Goal: Task Accomplishment & Management: Complete application form

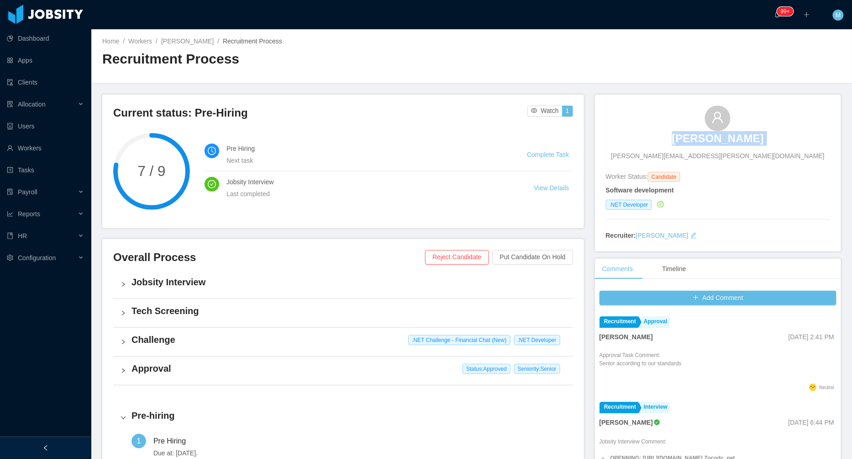
drag, startPoint x: 670, startPoint y: 137, endPoint x: 680, endPoint y: 132, distance: 10.8
click at [680, 134] on div "Ricardo Alves ricardo.alves.p001@gmail.com" at bounding box center [718, 132] width 224 height 55
copy h3 "Ricardo Alves"
click at [198, 41] on link "Ricardo Alves" at bounding box center [187, 40] width 53 height 7
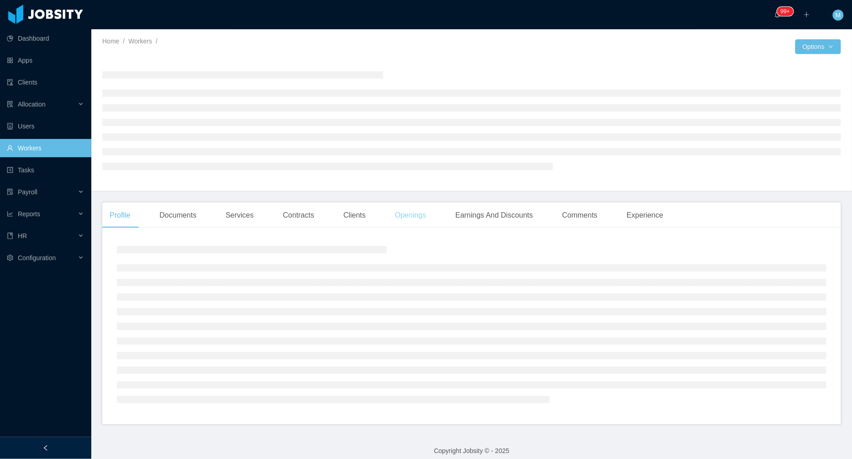
click at [411, 216] on div "Openings" at bounding box center [411, 215] width 46 height 26
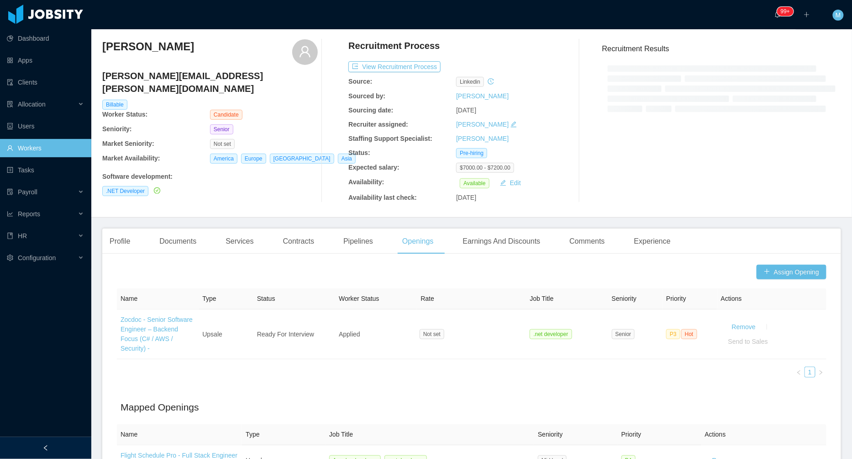
scroll to position [29, 0]
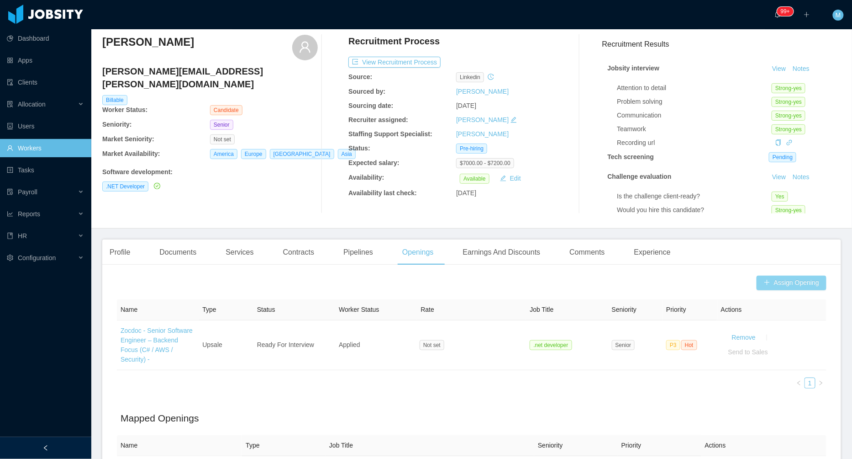
click at [784, 278] on button "Assign Opening" at bounding box center [792, 282] width 70 height 15
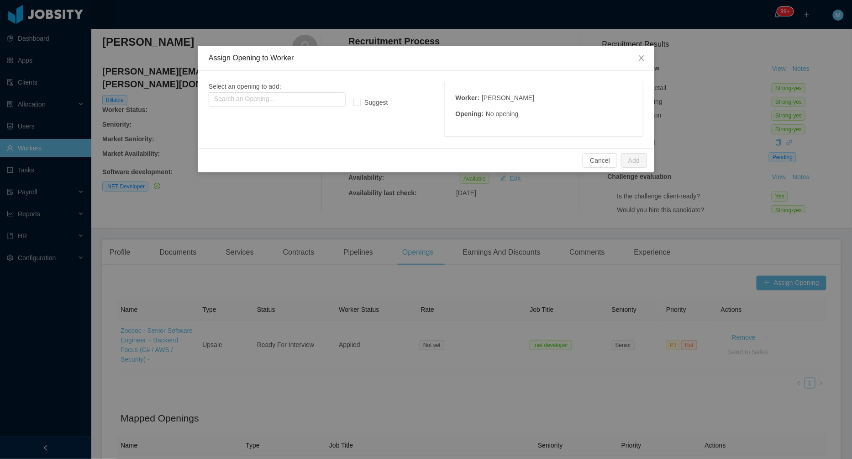
click at [313, 254] on div "Assign Opening to Worker Select an opening to add: Search an Opening... Suggest…" at bounding box center [426, 229] width 852 height 459
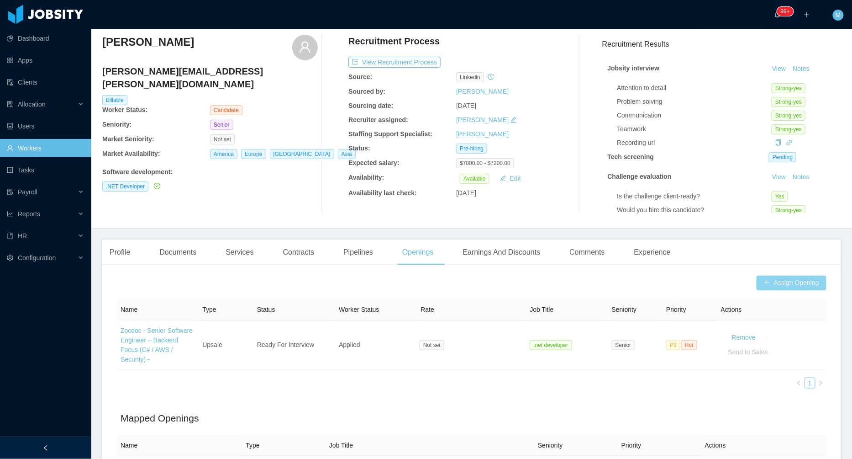
scroll to position [0, 0]
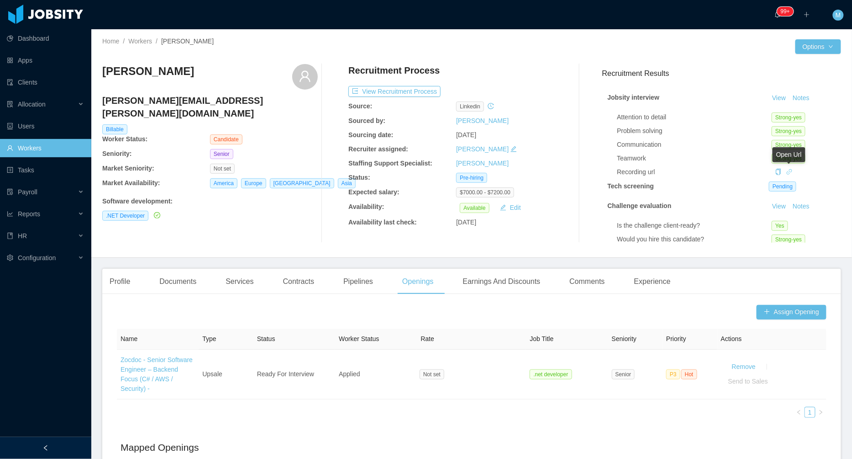
click at [787, 170] on icon "icon: link" at bounding box center [789, 172] width 6 height 6
click at [295, 221] on div "Ricardo Alves ricardo.alves.p001@gmail.com Billable Worker Status: Candidate Se…" at bounding box center [210, 153] width 216 height 179
click at [30, 446] on div at bounding box center [45, 448] width 91 height 22
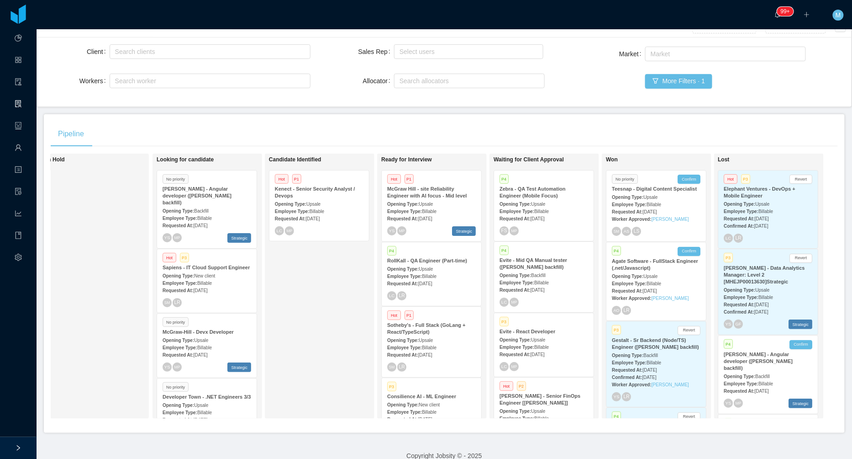
scroll to position [537, 0]
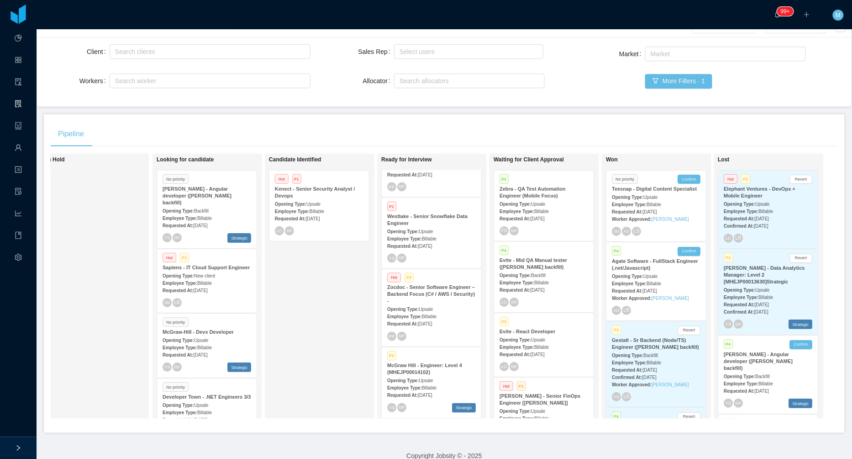
click at [421, 319] on div "Requested At: Jul 30th, 2025" at bounding box center [431, 324] width 89 height 10
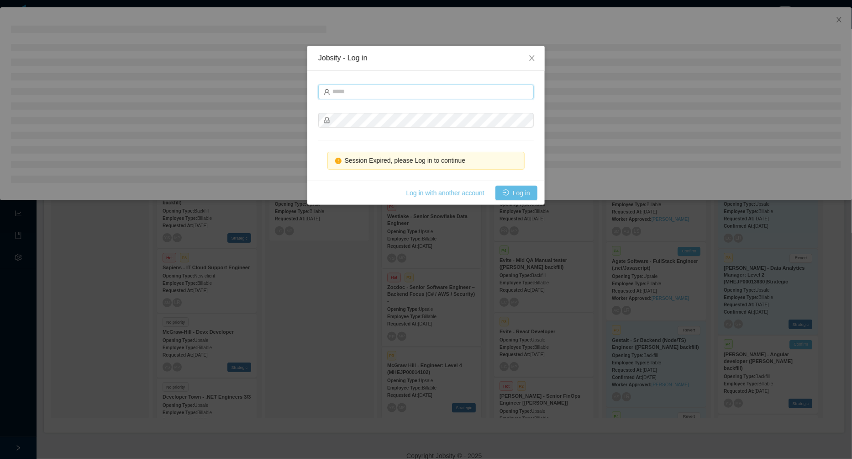
type input "**********"
click at [522, 195] on button "Log in" at bounding box center [517, 192] width 42 height 15
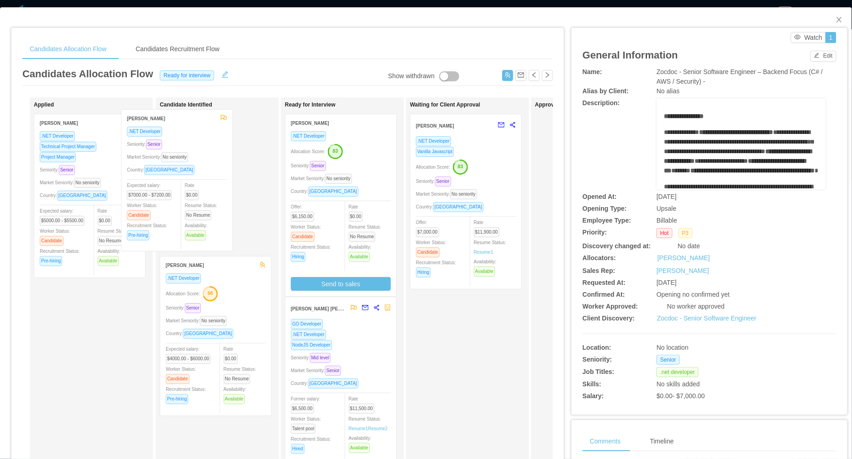
drag, startPoint x: 119, startPoint y: 217, endPoint x: 206, endPoint y: 212, distance: 86.9
click at [206, 213] on div "Applied Ricardo Alves .NET Developer Seniority: Senior Market Seniority: No sen…" at bounding box center [287, 329] width 531 height 464
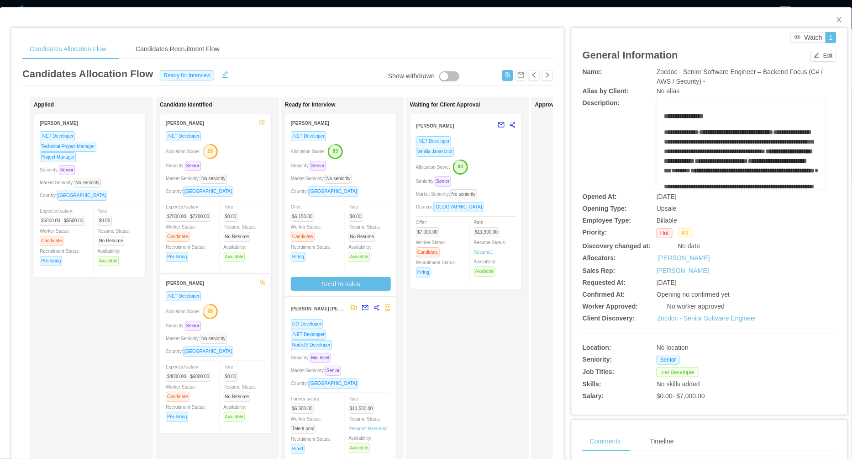
click at [243, 150] on div "Allocation Score: 53" at bounding box center [216, 150] width 100 height 15
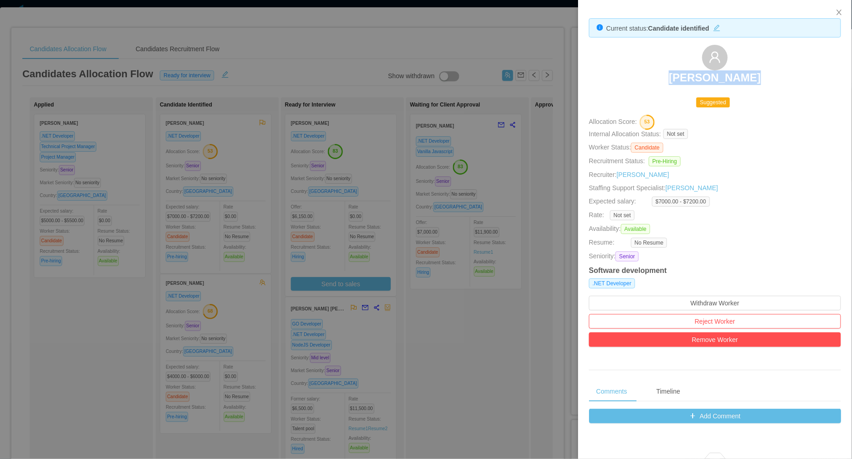
drag, startPoint x: 661, startPoint y: 82, endPoint x: 767, endPoint y: 74, distance: 106.3
click at [767, 74] on div "[PERSON_NAME]" at bounding box center [715, 68] width 252 height 46
copy h3 "[PERSON_NAME]"
click at [223, 300] on div at bounding box center [426, 229] width 852 height 459
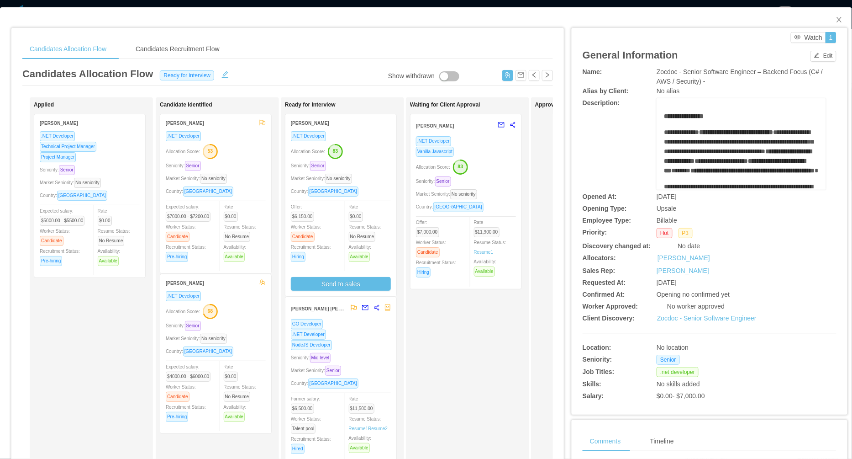
click at [230, 320] on div "Seniority: Senior" at bounding box center [216, 325] width 100 height 11
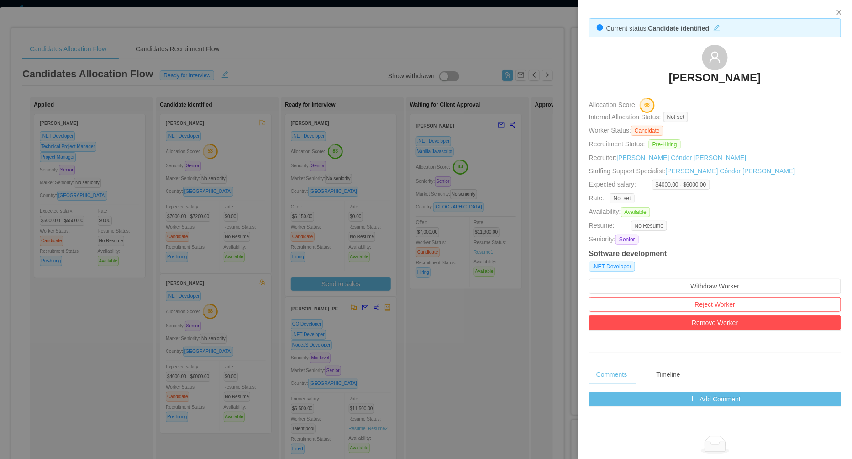
drag, startPoint x: 664, startPoint y: 73, endPoint x: 756, endPoint y: 79, distance: 92.0
click at [757, 79] on div "[PERSON_NAME]" at bounding box center [715, 68] width 252 height 46
copy h3 "[PERSON_NAME]"
click at [279, 251] on div at bounding box center [426, 229] width 852 height 459
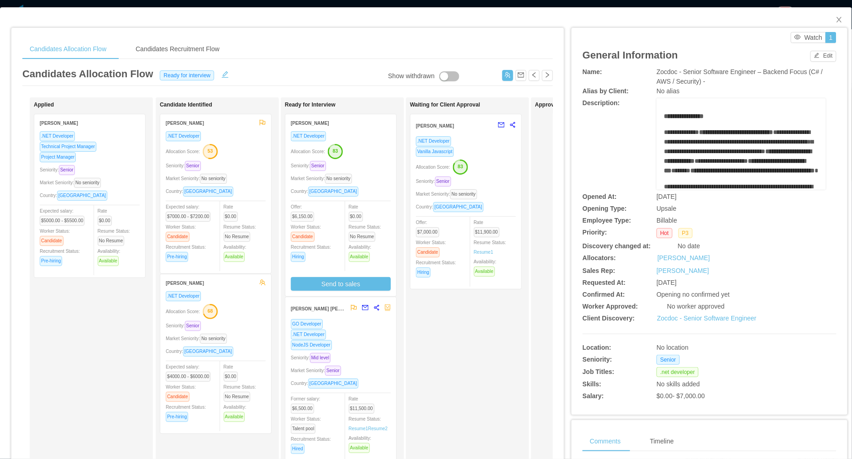
click at [244, 182] on div "Market Seniority: No seniority" at bounding box center [216, 178] width 100 height 11
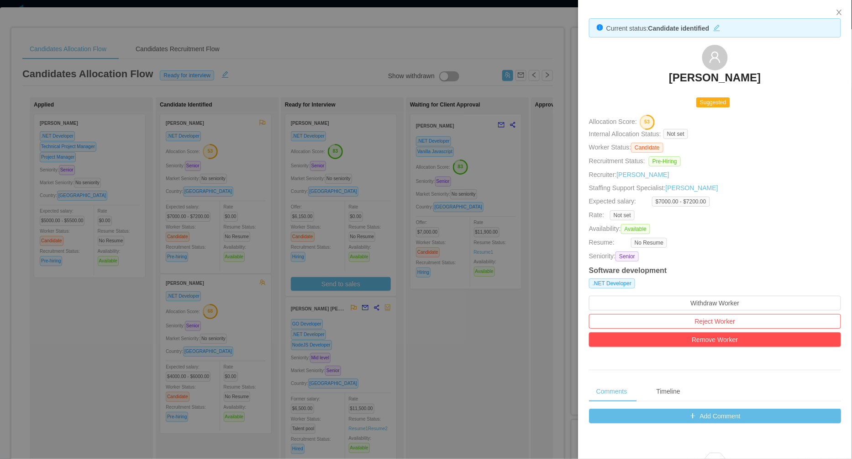
click at [303, 265] on div at bounding box center [426, 229] width 852 height 459
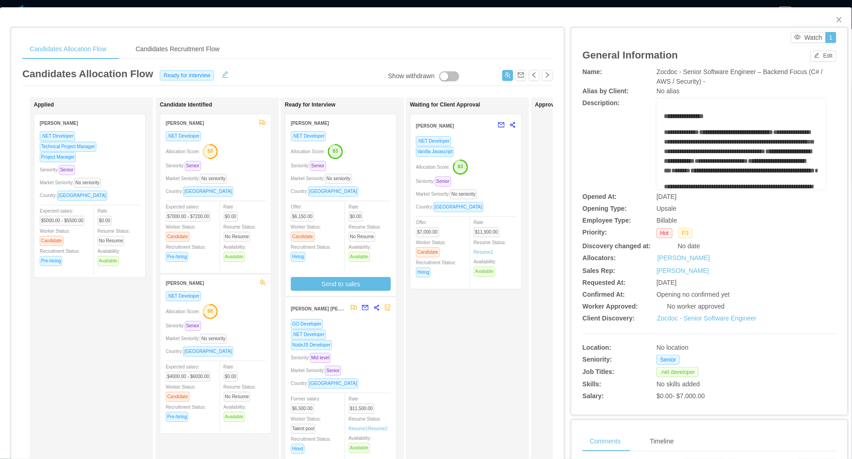
click at [351, 165] on div "Seniority: Senior" at bounding box center [341, 165] width 100 height 11
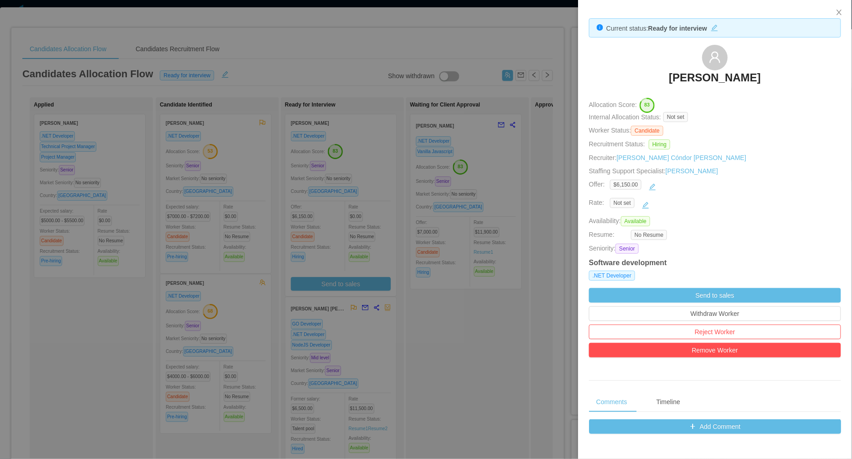
click at [474, 319] on div at bounding box center [426, 229] width 852 height 459
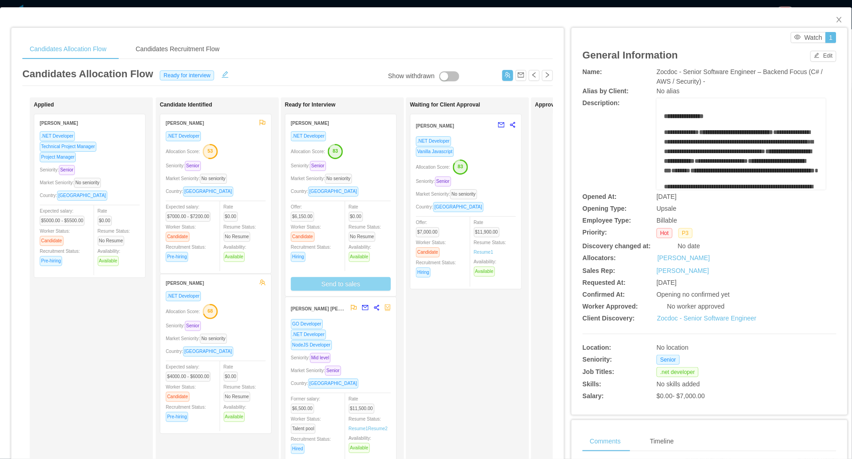
click at [339, 280] on button "Send to sales" at bounding box center [341, 284] width 100 height 14
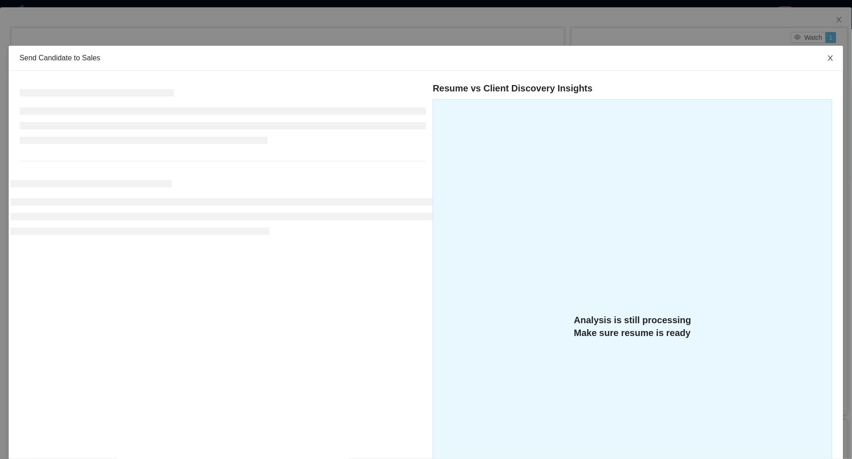
click at [826, 58] on span "Close" at bounding box center [831, 59] width 26 height 26
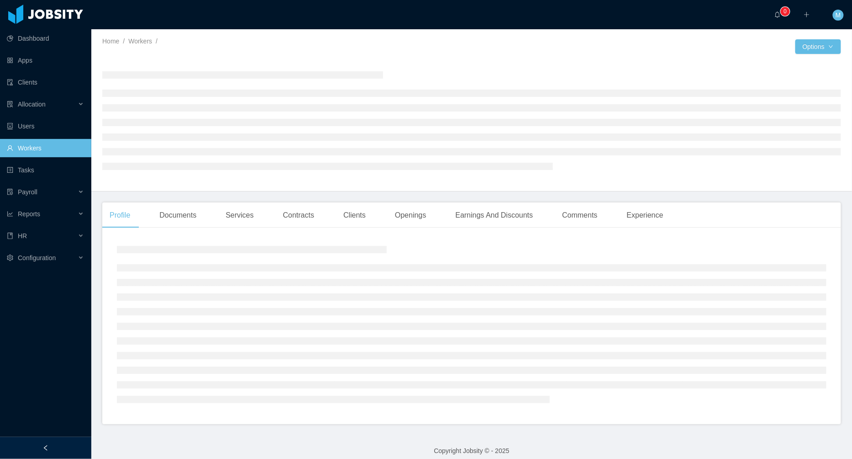
click at [37, 441] on div at bounding box center [45, 448] width 91 height 22
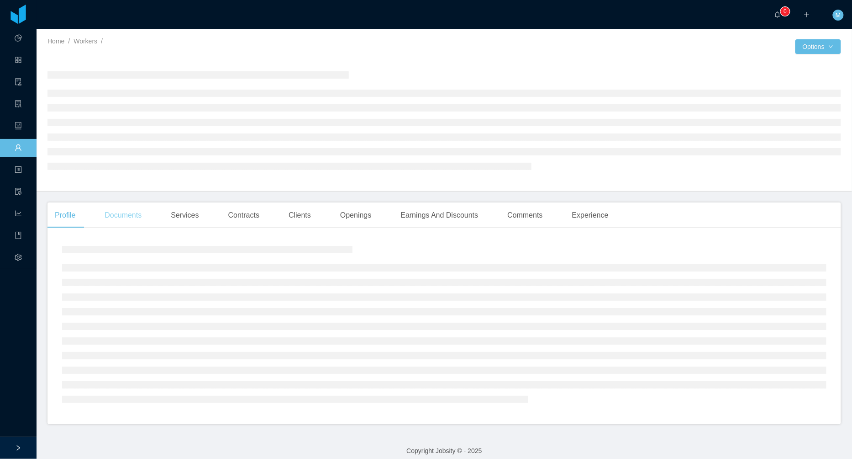
click at [134, 222] on div "Documents" at bounding box center [123, 215] width 52 height 26
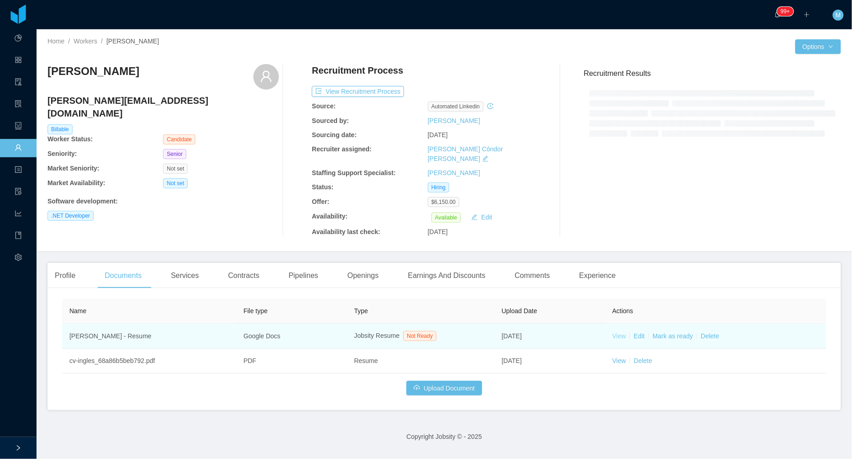
click at [619, 332] on link "View" at bounding box center [619, 335] width 14 height 7
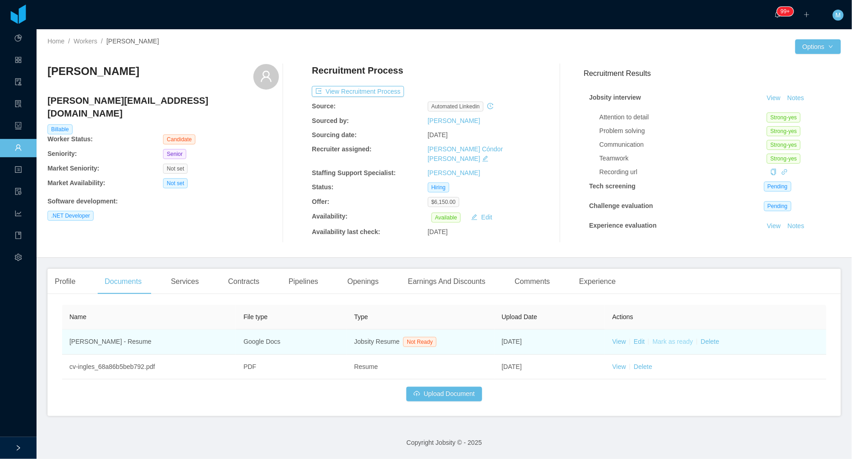
click at [664, 340] on link "Mark as ready" at bounding box center [673, 340] width 41 height 7
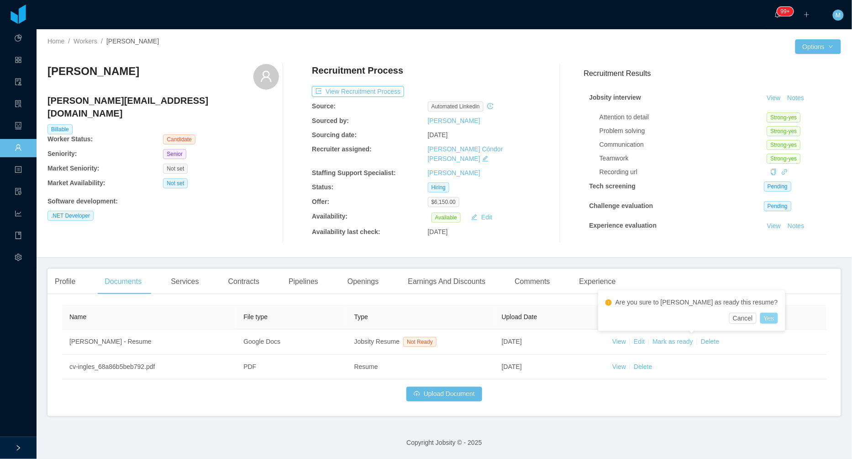
click at [760, 317] on button "Yes" at bounding box center [769, 317] width 18 height 11
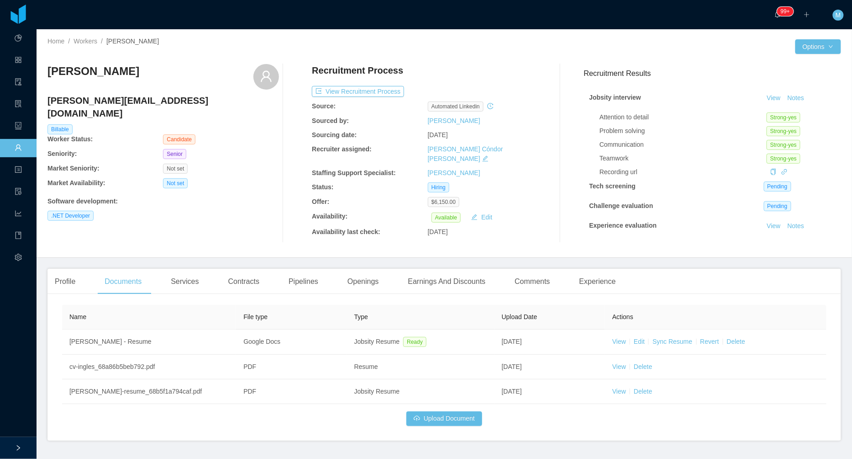
click at [548, 225] on div at bounding box center [559, 153] width 33 height 179
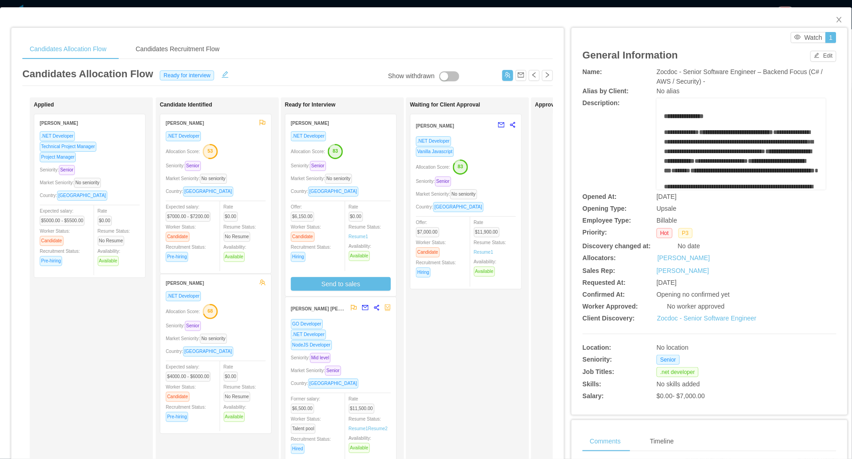
scroll to position [50, 0]
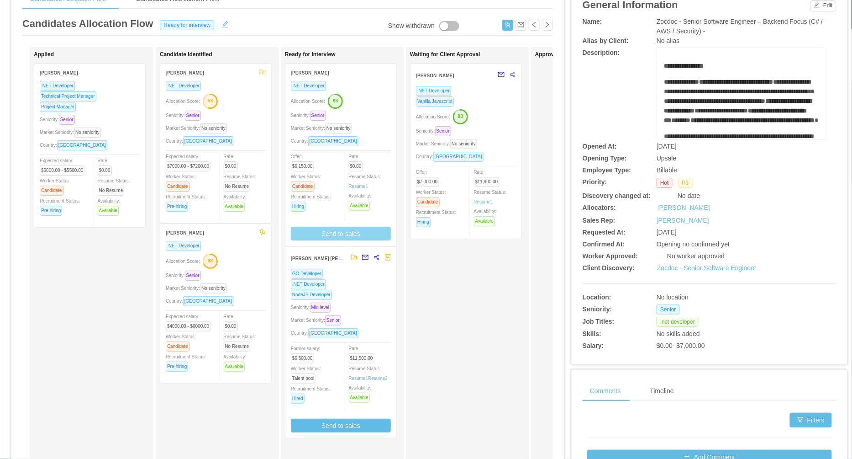
click at [343, 233] on button "Send to sales" at bounding box center [341, 234] width 100 height 14
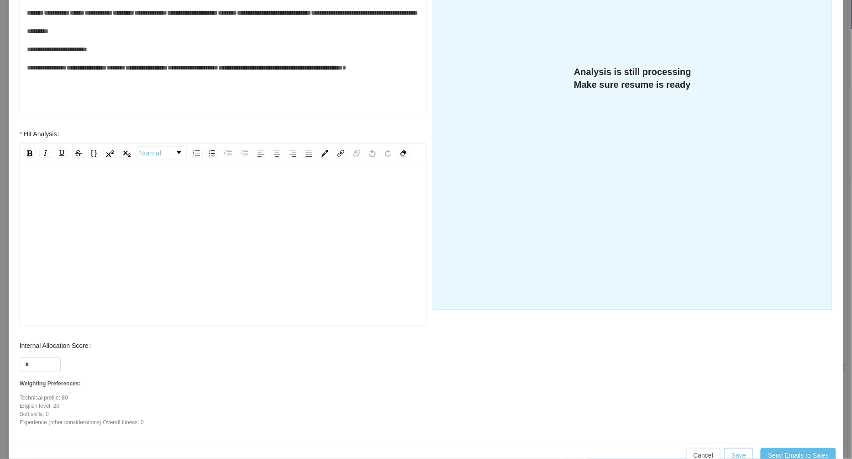
scroll to position [251, 0]
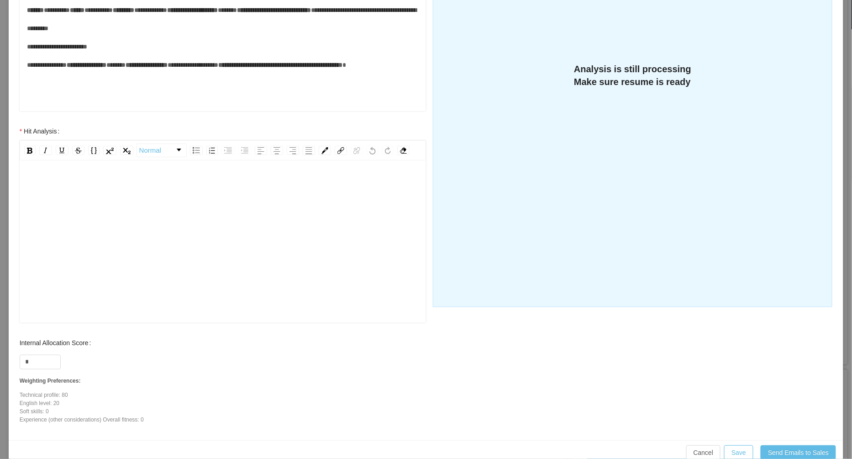
click at [246, 227] on div "rdw-editor" at bounding box center [223, 256] width 392 height 160
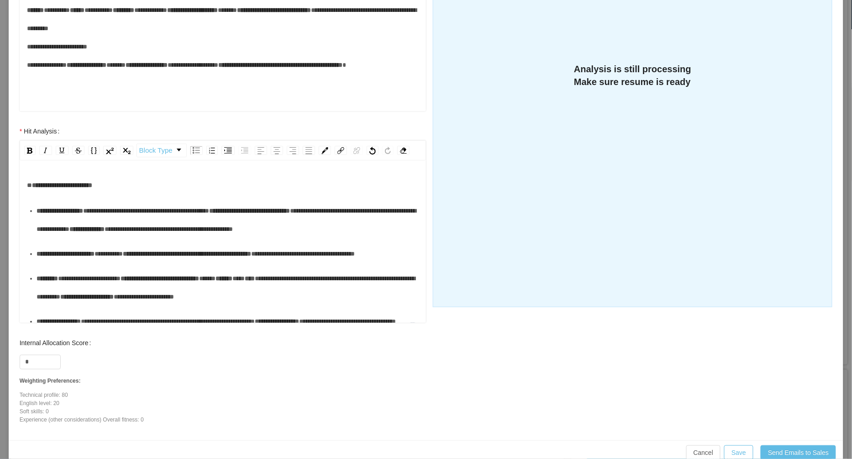
click at [74, 238] on div "**********" at bounding box center [228, 219] width 383 height 37
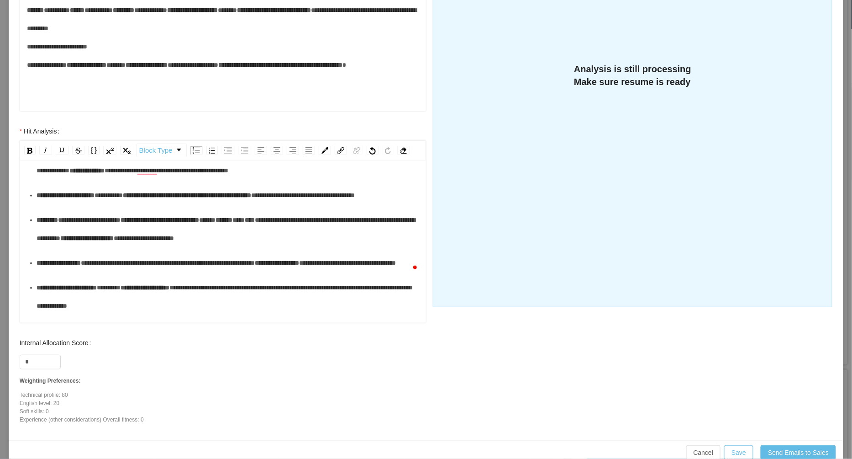
scroll to position [70, 0]
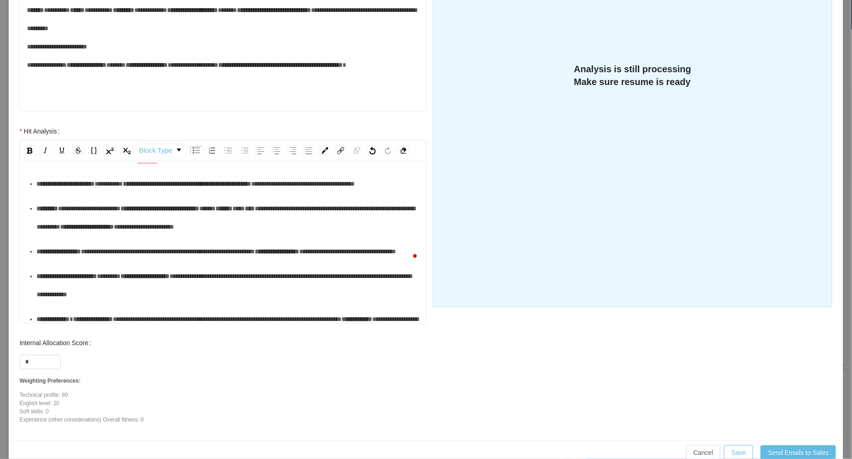
click at [73, 193] on div "**********" at bounding box center [228, 183] width 383 height 18
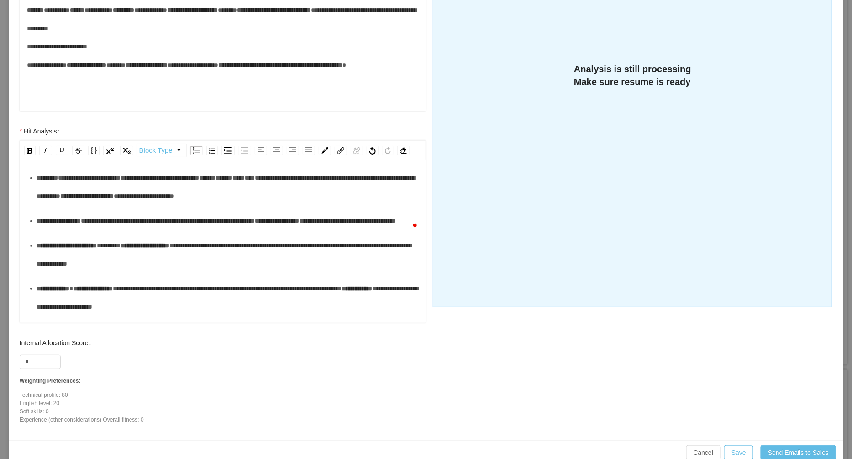
click at [63, 205] on div "**********" at bounding box center [228, 187] width 383 height 37
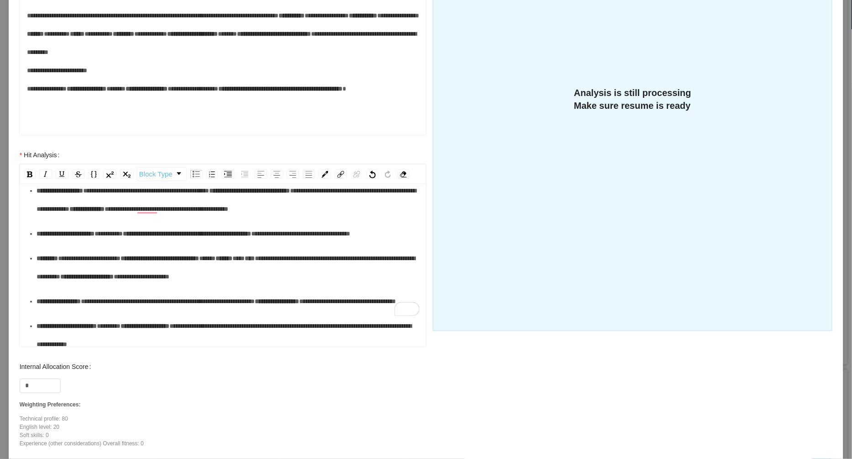
scroll to position [47, 0]
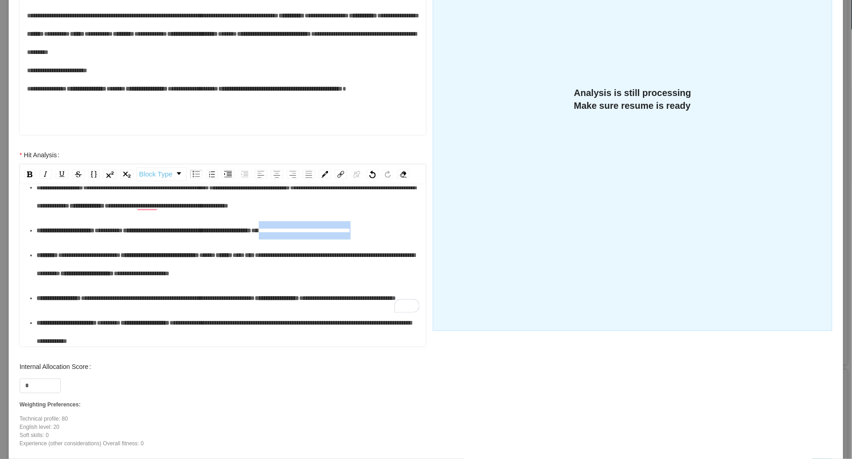
drag, startPoint x: 135, startPoint y: 265, endPoint x: 354, endPoint y: 248, distance: 219.9
click at [354, 239] on div "**********" at bounding box center [228, 230] width 383 height 18
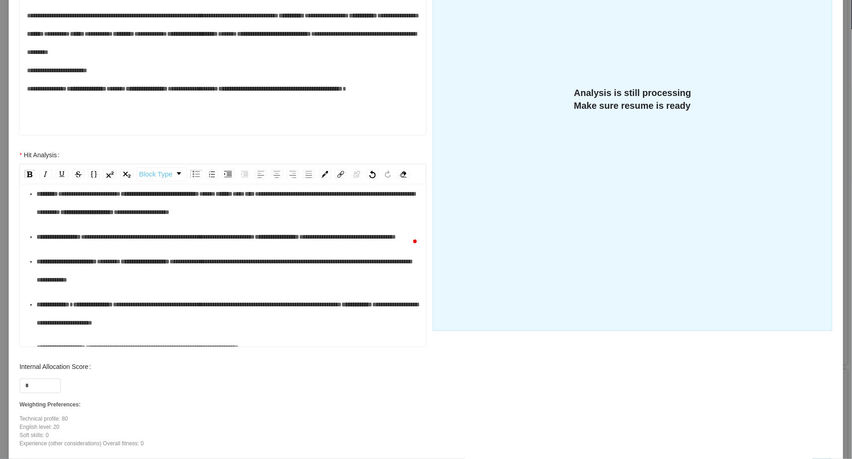
scroll to position [110, 0]
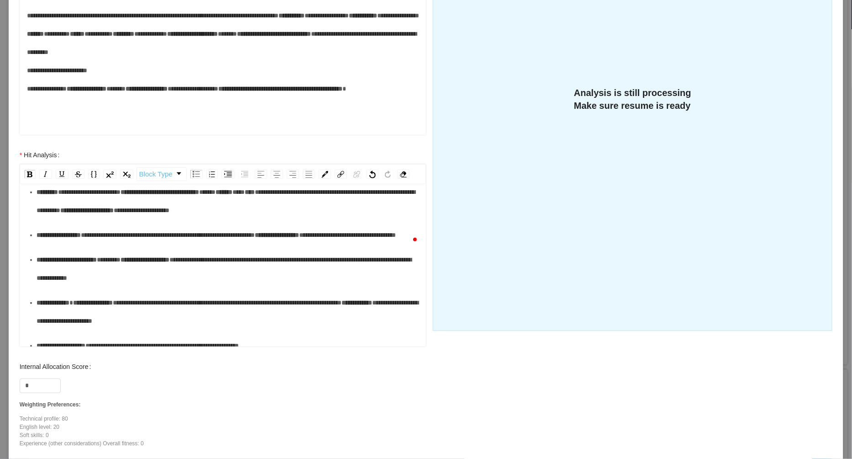
click at [137, 244] on div "**********" at bounding box center [228, 235] width 383 height 18
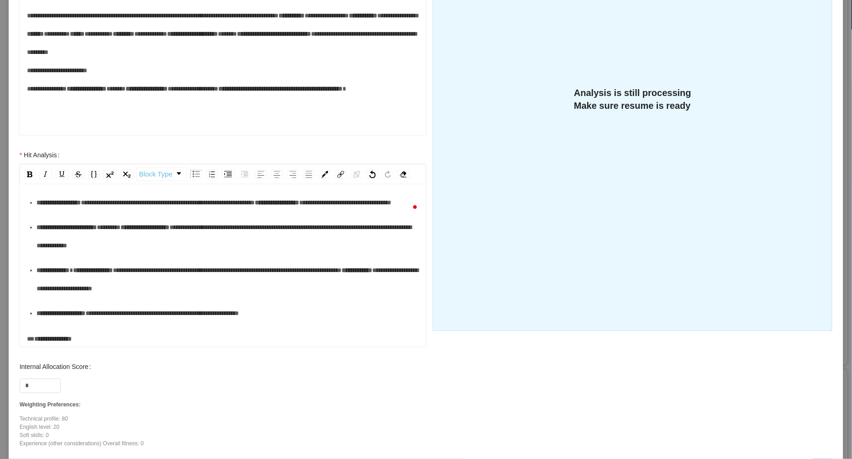
scroll to position [152, 0]
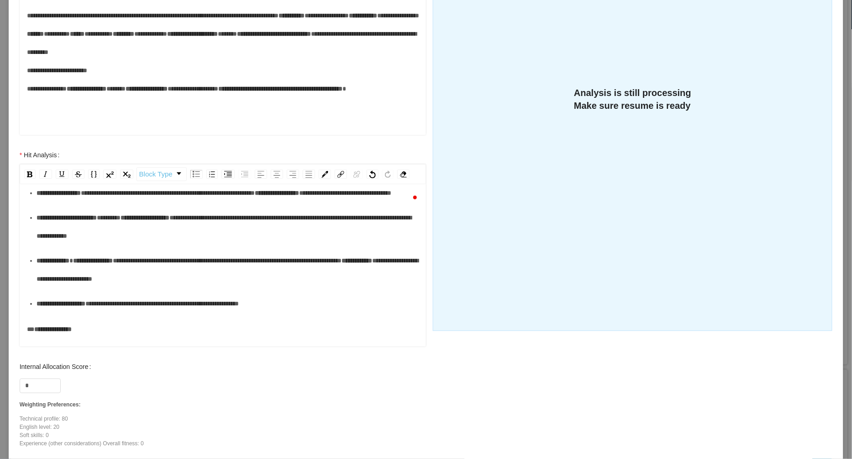
click at [157, 245] on div "**********" at bounding box center [228, 226] width 383 height 37
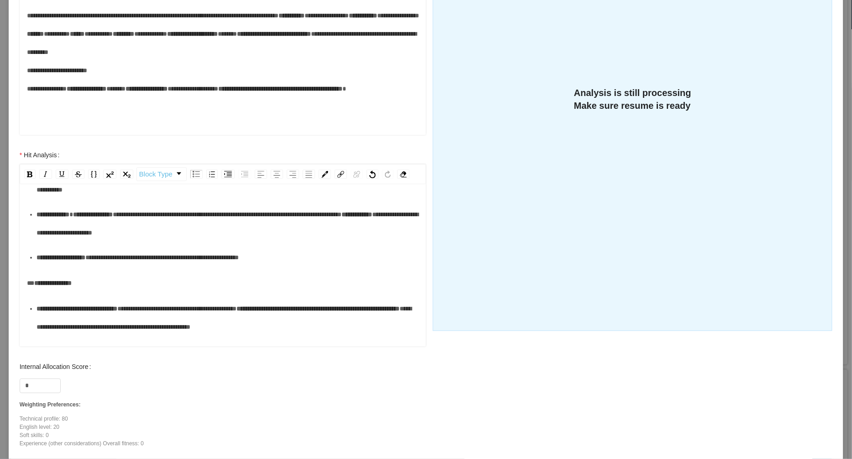
scroll to position [200, 0]
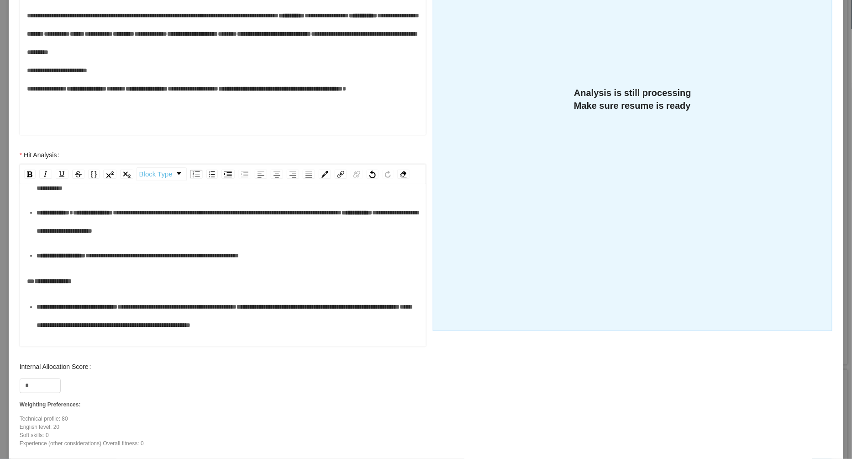
click at [211, 240] on div "**********" at bounding box center [228, 221] width 383 height 37
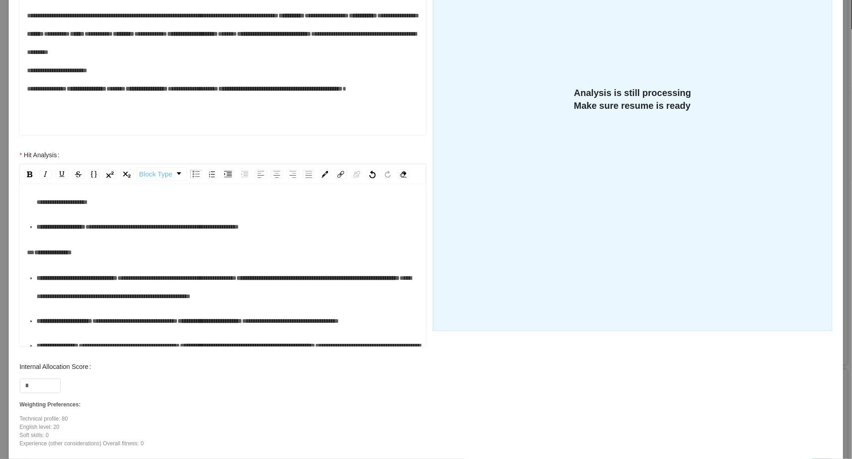
click at [174, 236] on div "**********" at bounding box center [228, 226] width 383 height 18
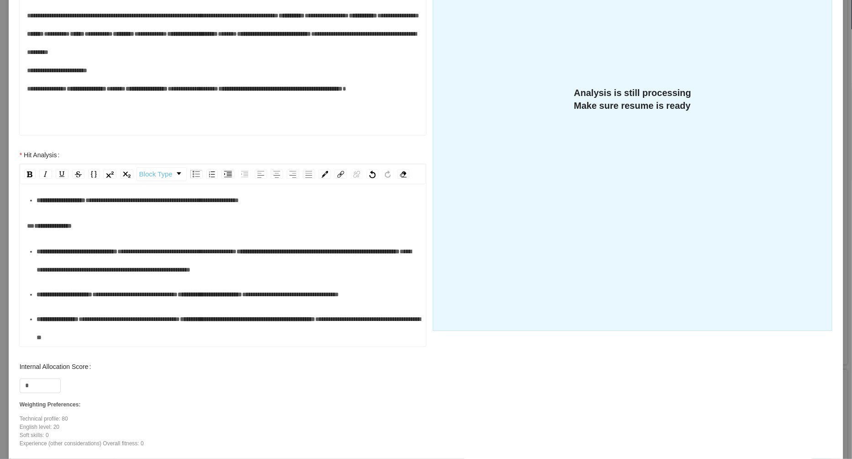
scroll to position [299, 0]
click at [149, 279] on div "**********" at bounding box center [228, 260] width 383 height 37
drag, startPoint x: 386, startPoint y: 279, endPoint x: 188, endPoint y: 274, distance: 197.8
click at [189, 276] on div "**********" at bounding box center [228, 260] width 383 height 37
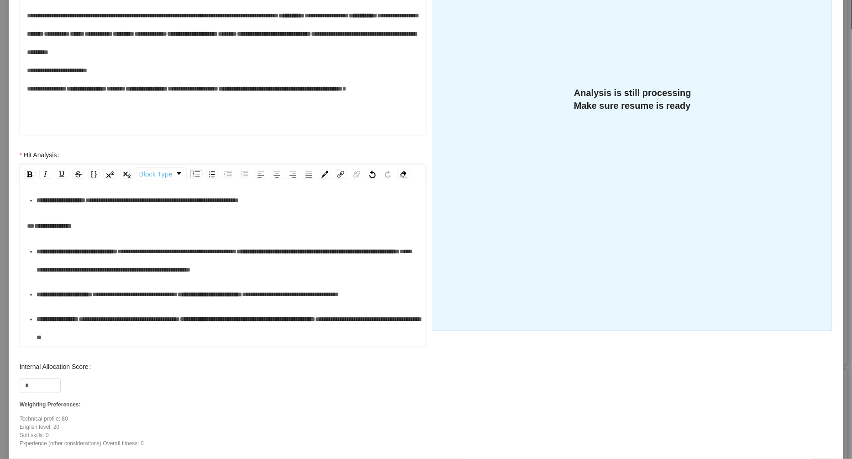
click at [169, 273] on div "**********" at bounding box center [228, 260] width 383 height 37
click at [227, 285] on div "**********" at bounding box center [228, 294] width 383 height 18
click at [157, 286] on div "**********" at bounding box center [228, 294] width 383 height 18
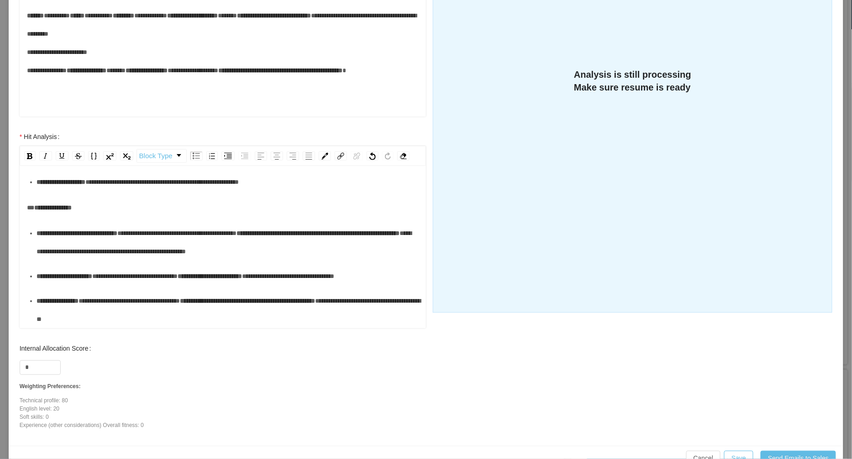
scroll to position [265, 0]
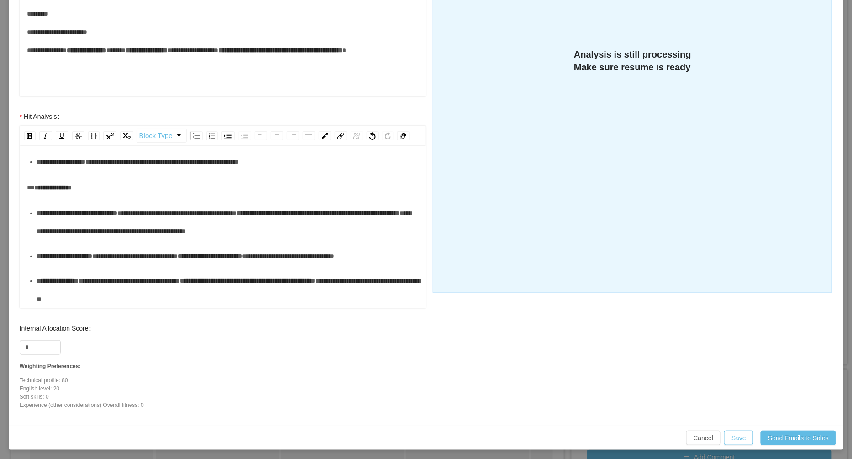
click at [235, 296] on div "**********" at bounding box center [228, 289] width 383 height 37
click at [43, 345] on input "*" at bounding box center [40, 347] width 40 height 14
type input "**"
click at [148, 303] on div "**********" at bounding box center [228, 289] width 383 height 37
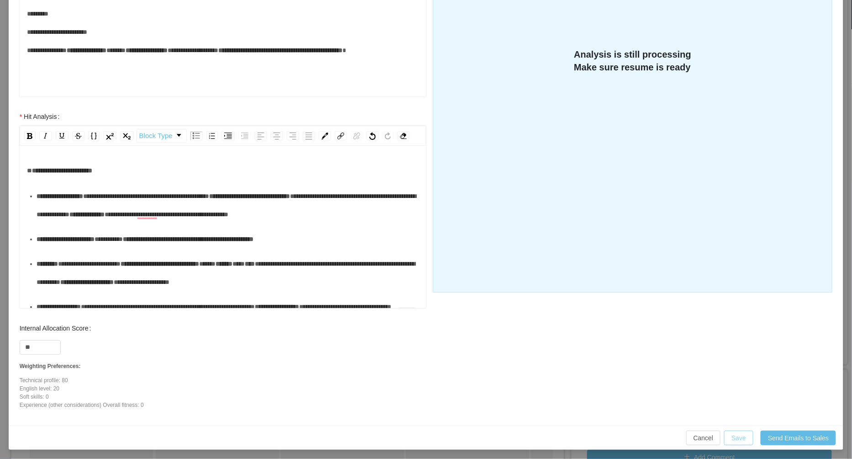
click at [742, 439] on button "Save" at bounding box center [738, 437] width 29 height 15
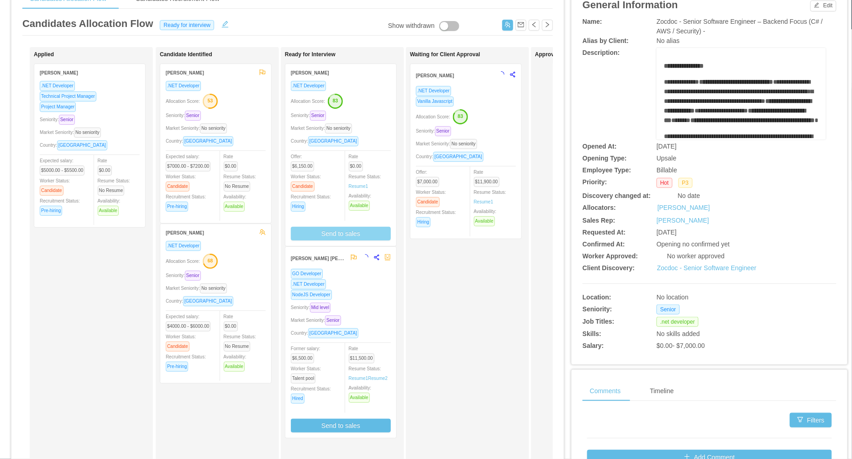
scroll to position [220, 0]
click at [376, 112] on div "Seniority: Senior" at bounding box center [341, 115] width 100 height 11
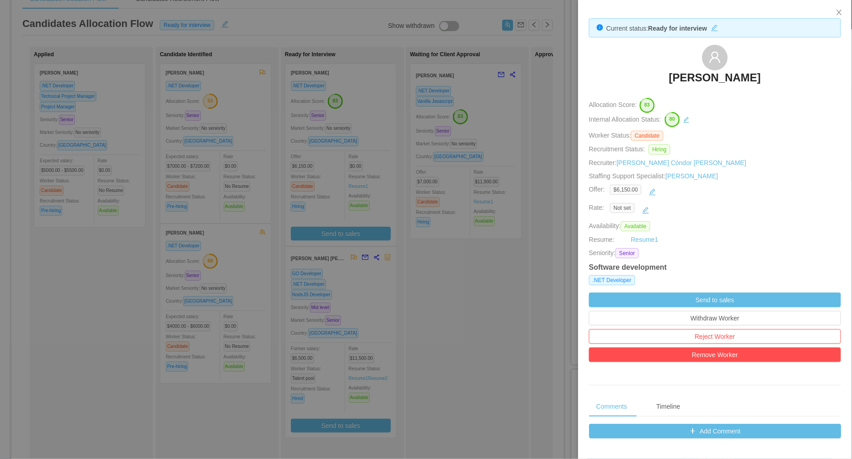
drag, startPoint x: 650, startPoint y: 77, endPoint x: 770, endPoint y: 79, distance: 120.6
click at [770, 79] on div "[PERSON_NAME]" at bounding box center [715, 68] width 252 height 46
copy h3 "[PERSON_NAME]"
click at [502, 280] on div at bounding box center [426, 229] width 852 height 459
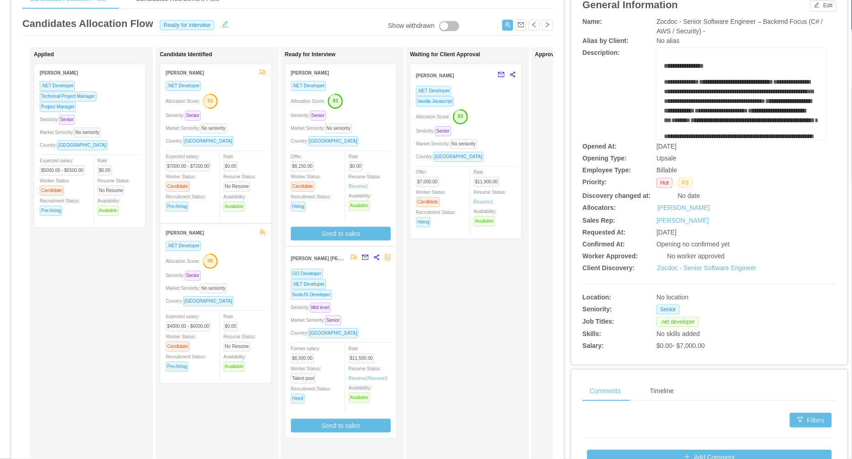
scroll to position [0, 0]
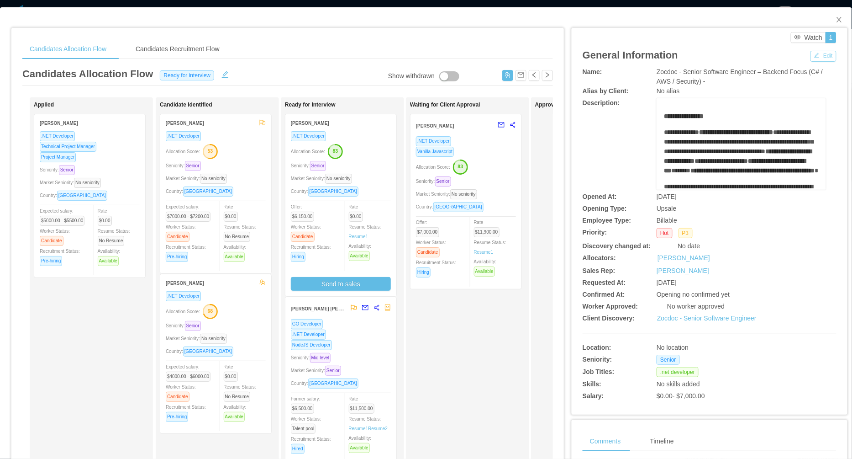
click at [826, 53] on button "Edit" at bounding box center [824, 56] width 26 height 11
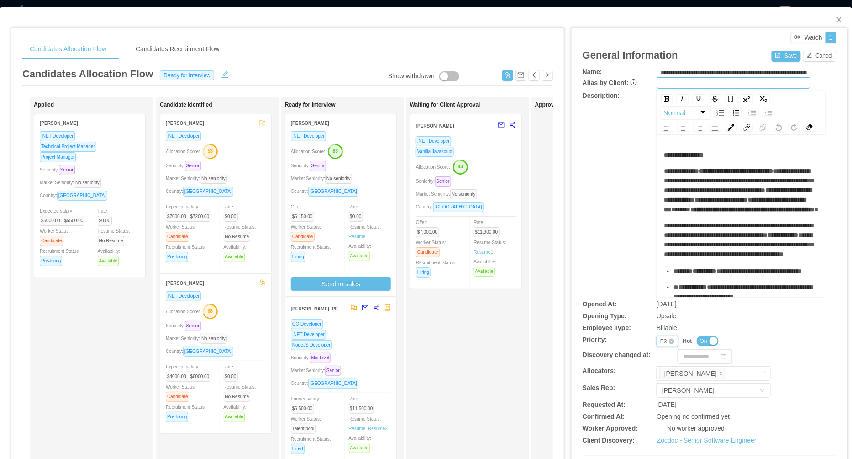
click at [663, 339] on div "P3" at bounding box center [663, 341] width 7 height 10
click at [661, 398] on li "P4" at bounding box center [667, 398] width 21 height 15
click at [779, 54] on button "Save" at bounding box center [786, 56] width 29 height 11
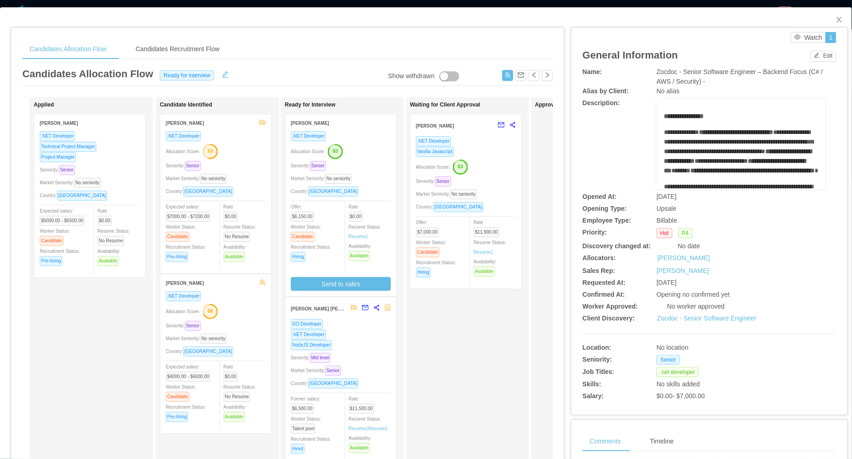
click at [379, 174] on div "Market Seniority: No seniority" at bounding box center [341, 178] width 100 height 11
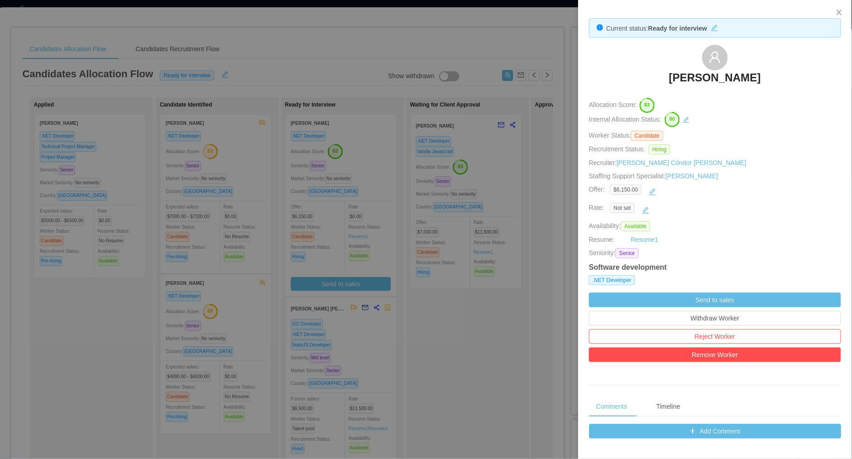
drag, startPoint x: 660, startPoint y: 73, endPoint x: 777, endPoint y: 85, distance: 117.6
click at [778, 86] on div "[PERSON_NAME]" at bounding box center [715, 68] width 252 height 46
copy h3 "[PERSON_NAME]"
